Goal: Task Accomplishment & Management: Manage account settings

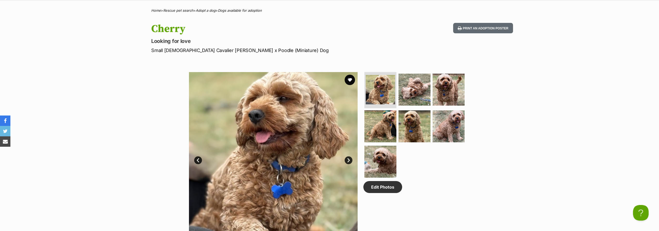
scroll to position [116, 0]
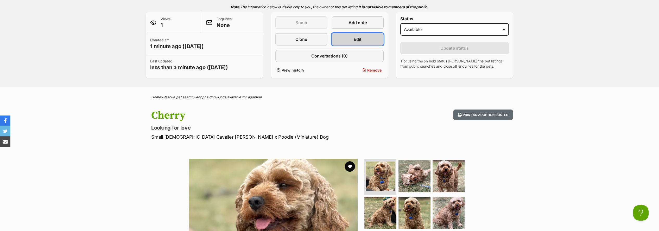
click at [347, 36] on link "Edit" at bounding box center [358, 39] width 52 height 13
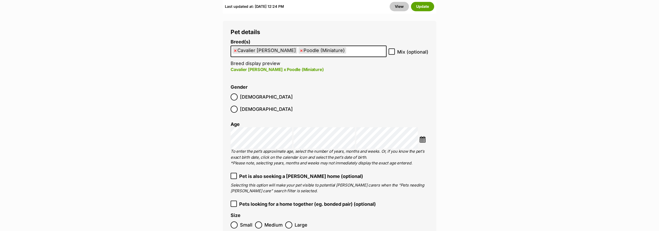
scroll to position [1056, 0]
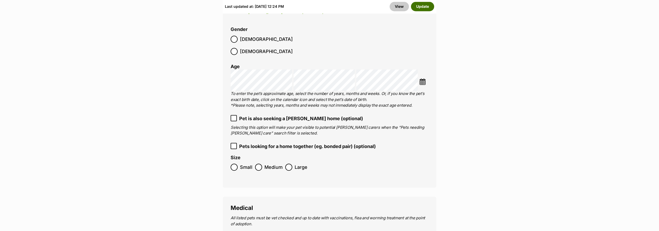
drag, startPoint x: 423, startPoint y: 5, endPoint x: 417, endPoint y: 32, distance: 26.8
click at [423, 6] on button "Update" at bounding box center [422, 6] width 23 height 9
